Goal: Navigation & Orientation: Find specific page/section

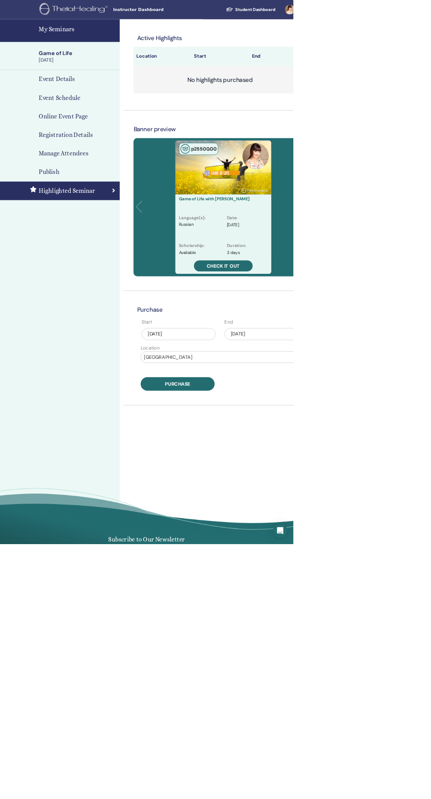
click at [431, 14] on link at bounding box center [430, 14] width 36 height 28
